Goal: Transaction & Acquisition: Book appointment/travel/reservation

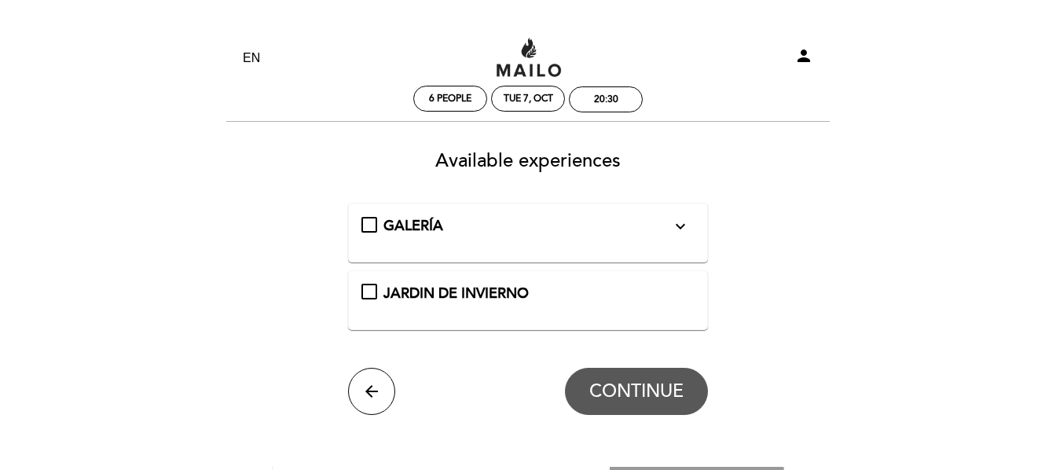
click at [679, 226] on icon "expand_more" at bounding box center [680, 226] width 19 height 19
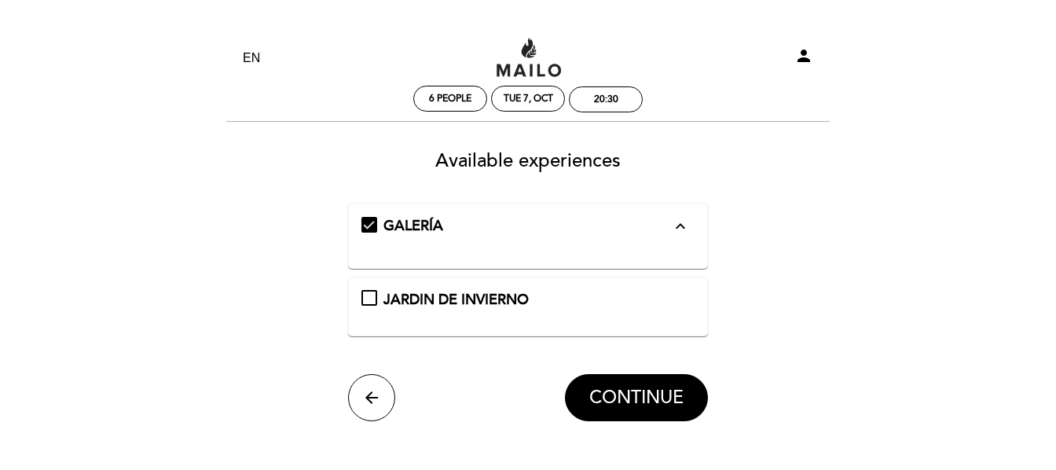
click at [679, 226] on icon "expand_less" at bounding box center [680, 226] width 19 height 19
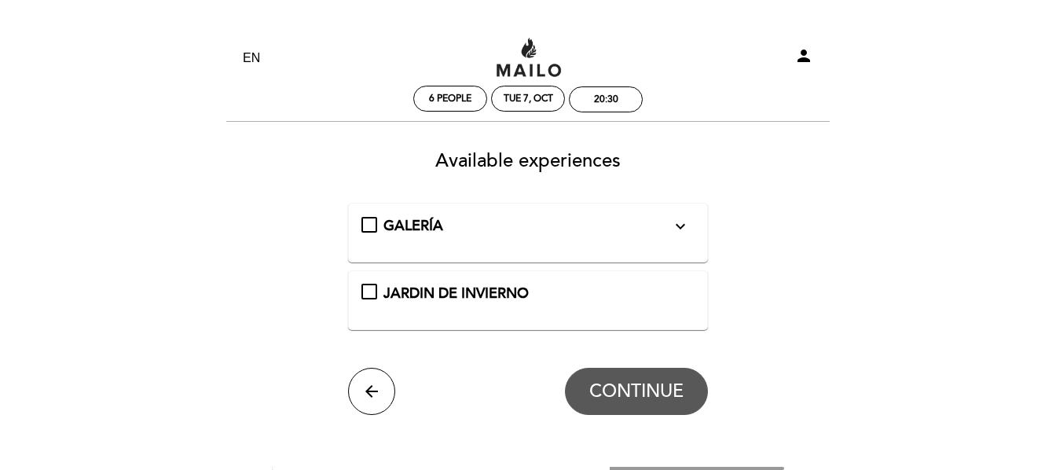
click at [370, 226] on div "GALERÍA expand_more" at bounding box center [528, 226] width 334 height 20
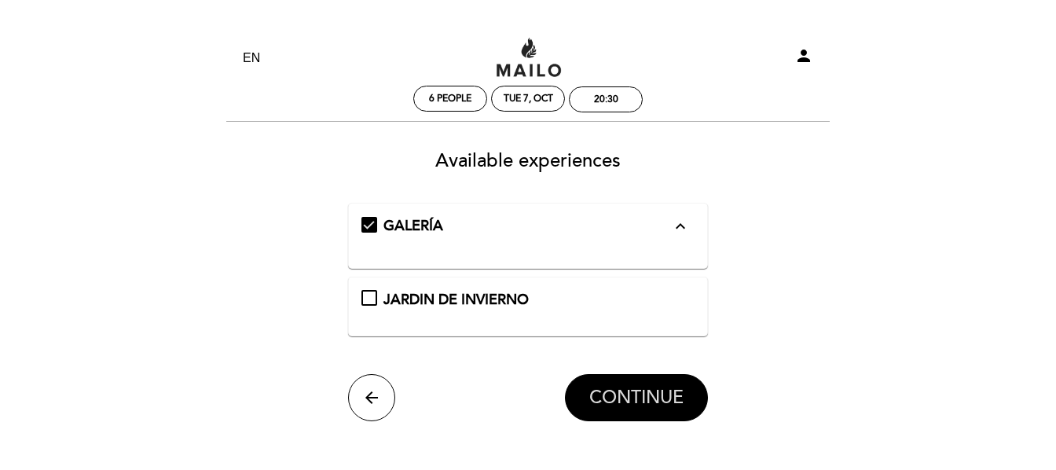
click at [667, 394] on span "CONTINUE" at bounding box center [636, 397] width 94 height 22
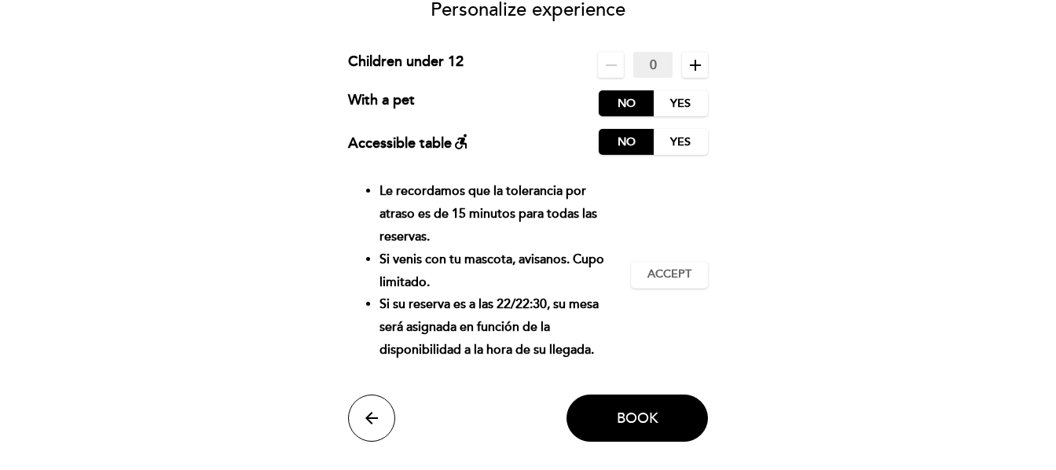
scroll to position [157, 0]
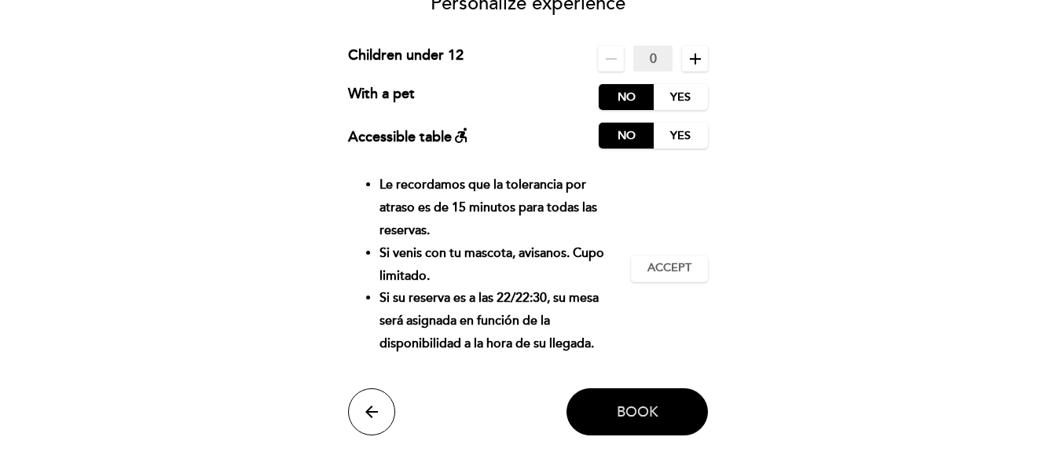
click at [635, 414] on span "Book" at bounding box center [638, 411] width 42 height 17
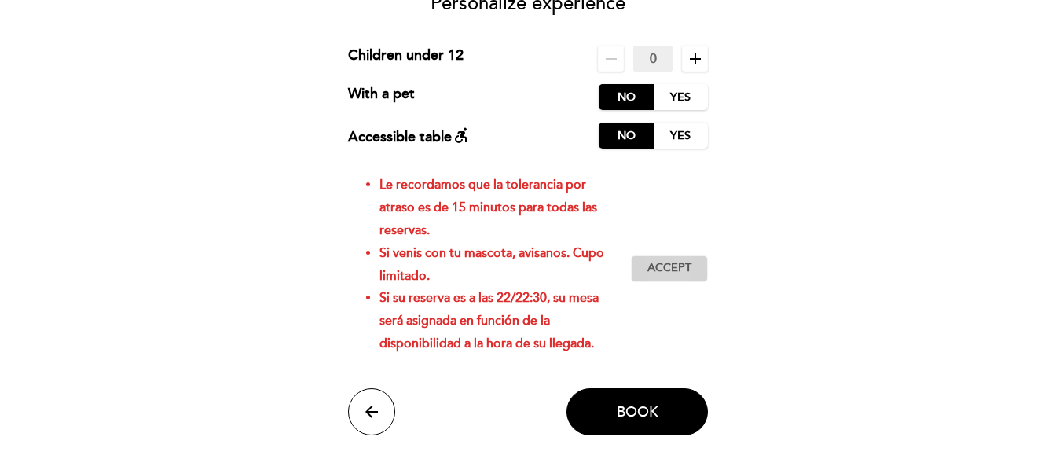
click at [679, 266] on span "Accept" at bounding box center [669, 268] width 44 height 16
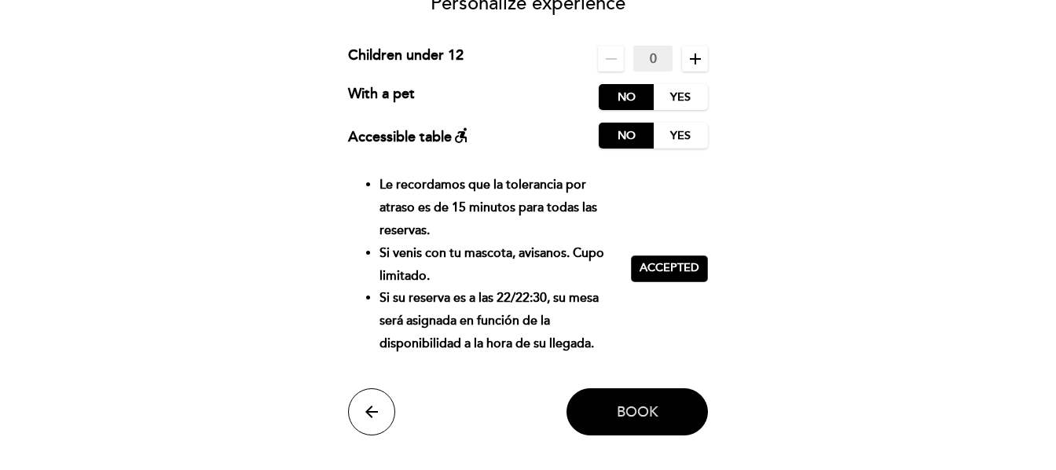
click at [621, 420] on span "Book" at bounding box center [638, 411] width 42 height 17
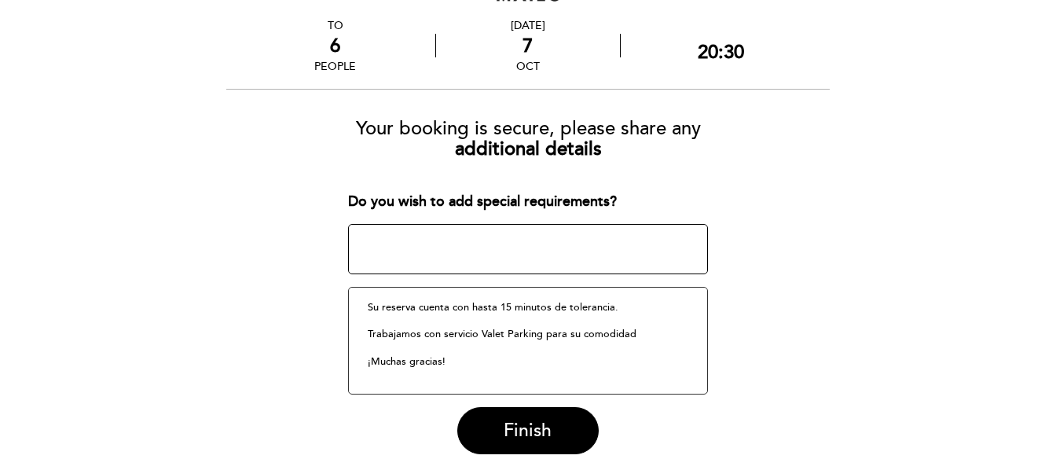
scroll to position [158, 0]
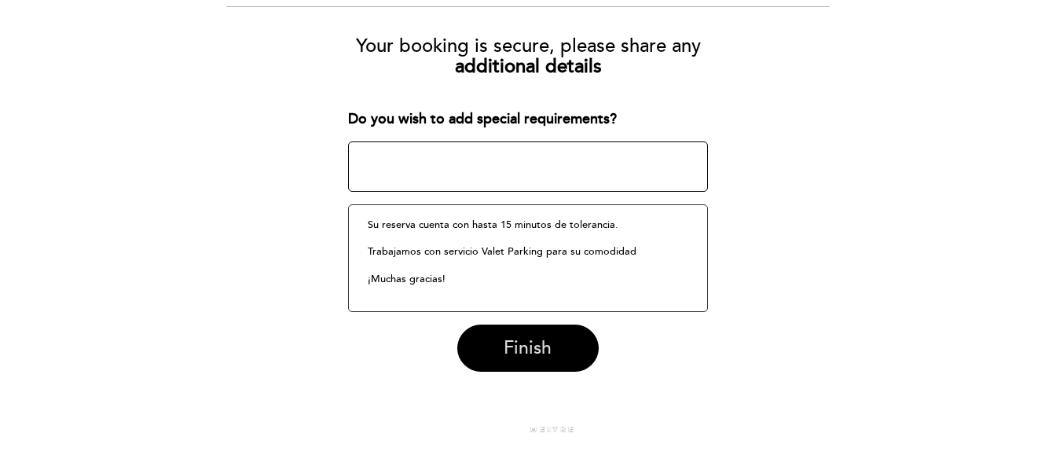
click at [525, 355] on span "Finish" at bounding box center [528, 348] width 48 height 22
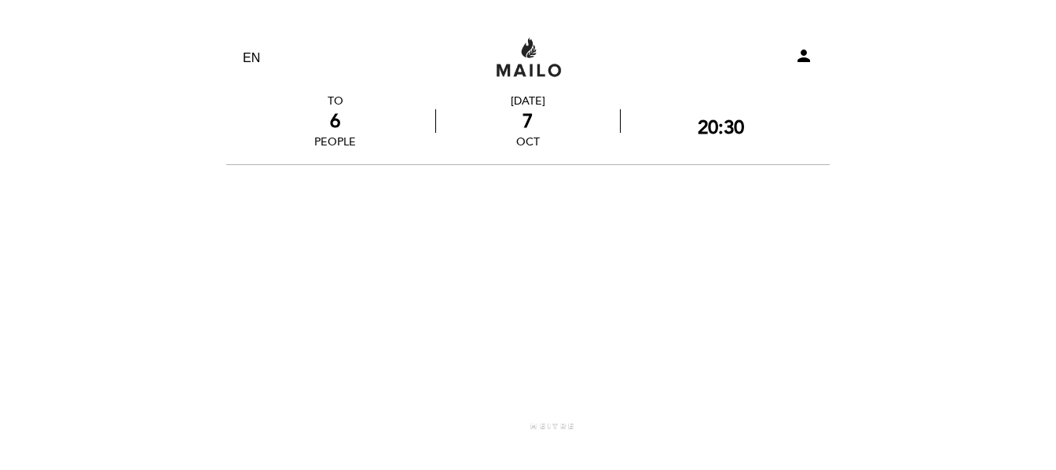
scroll to position [0, 0]
